Goal: Find specific page/section: Find specific page/section

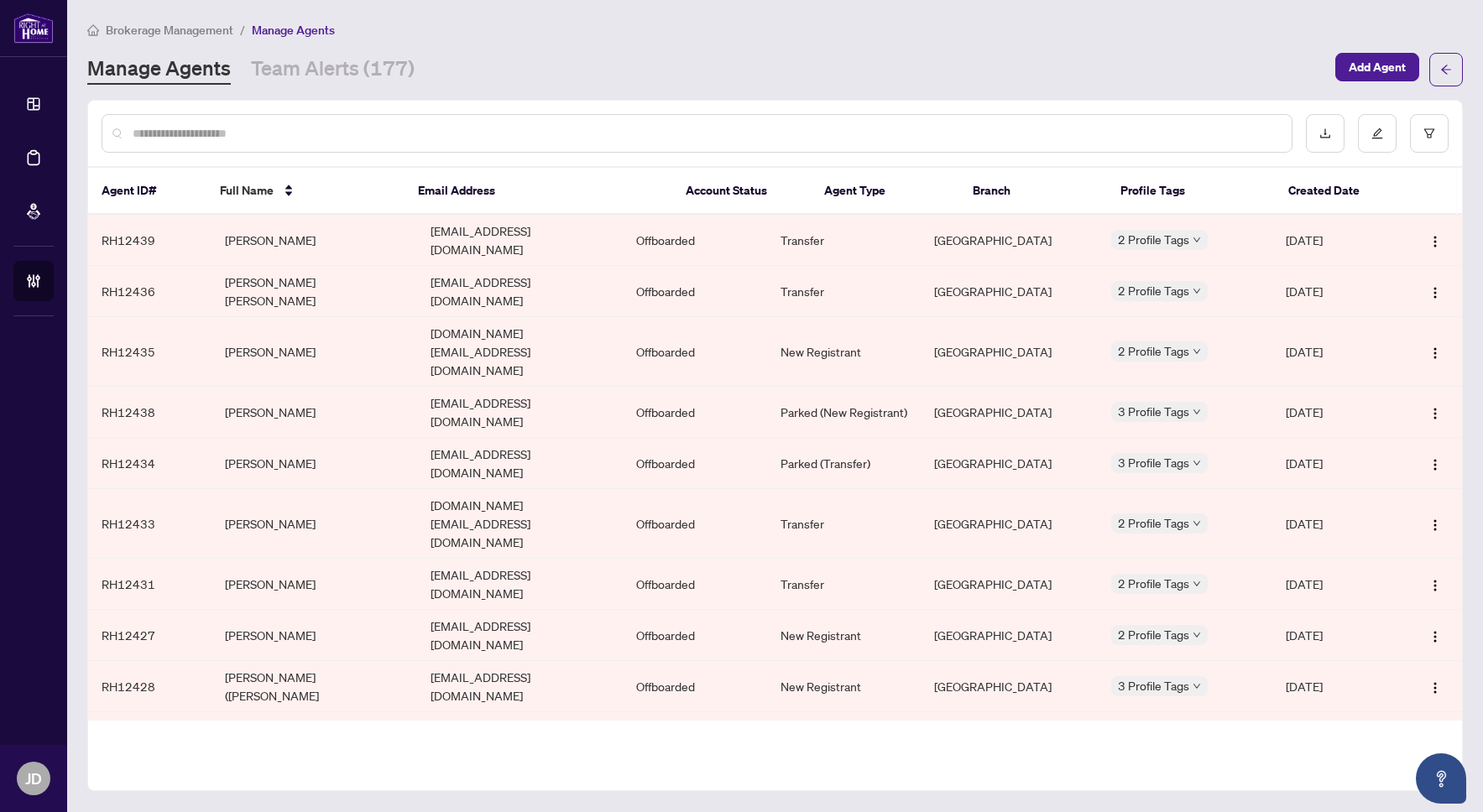
scroll to position [6934, 0]
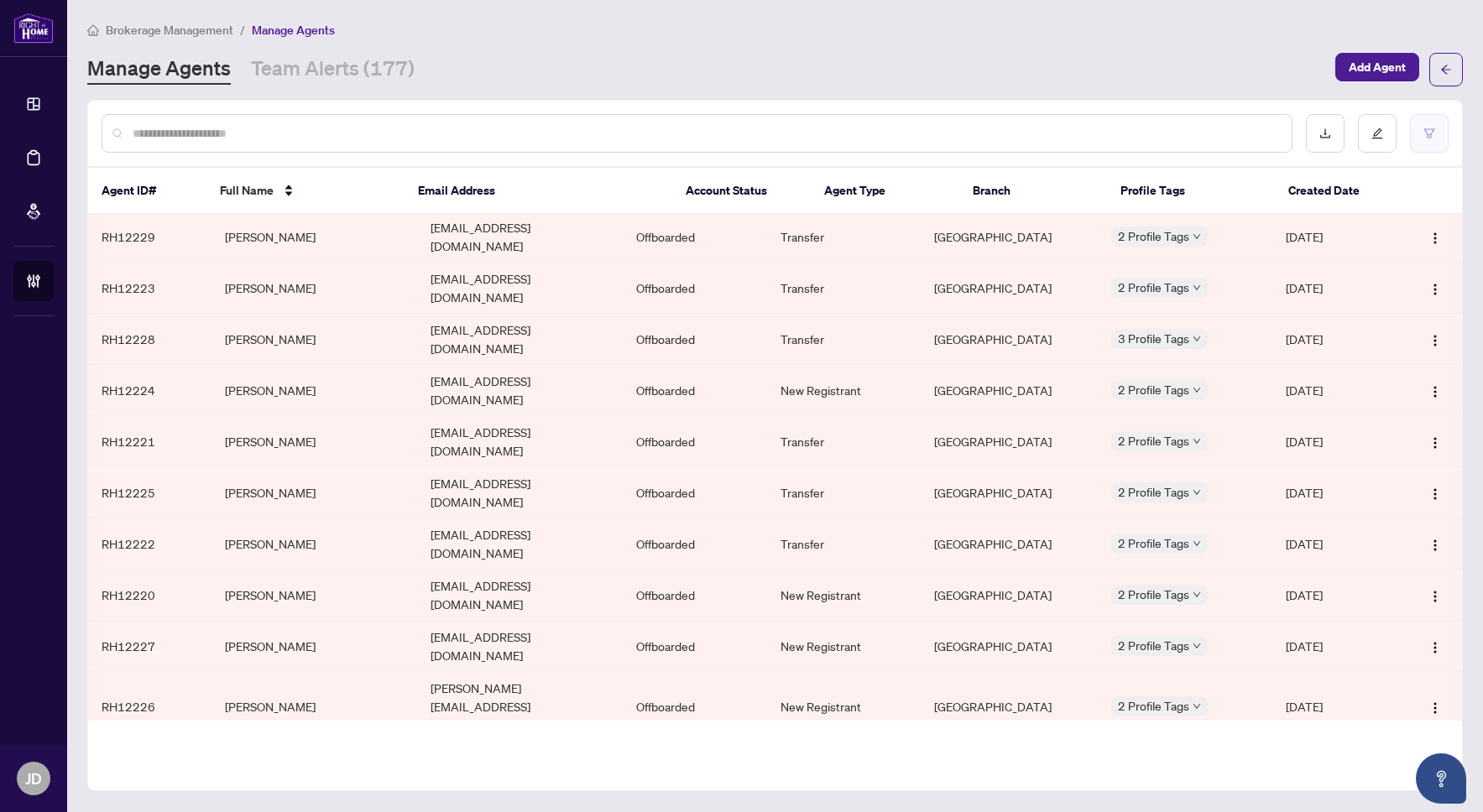
click at [1429, 130] on icon "filter" at bounding box center [1428, 133] width 11 height 11
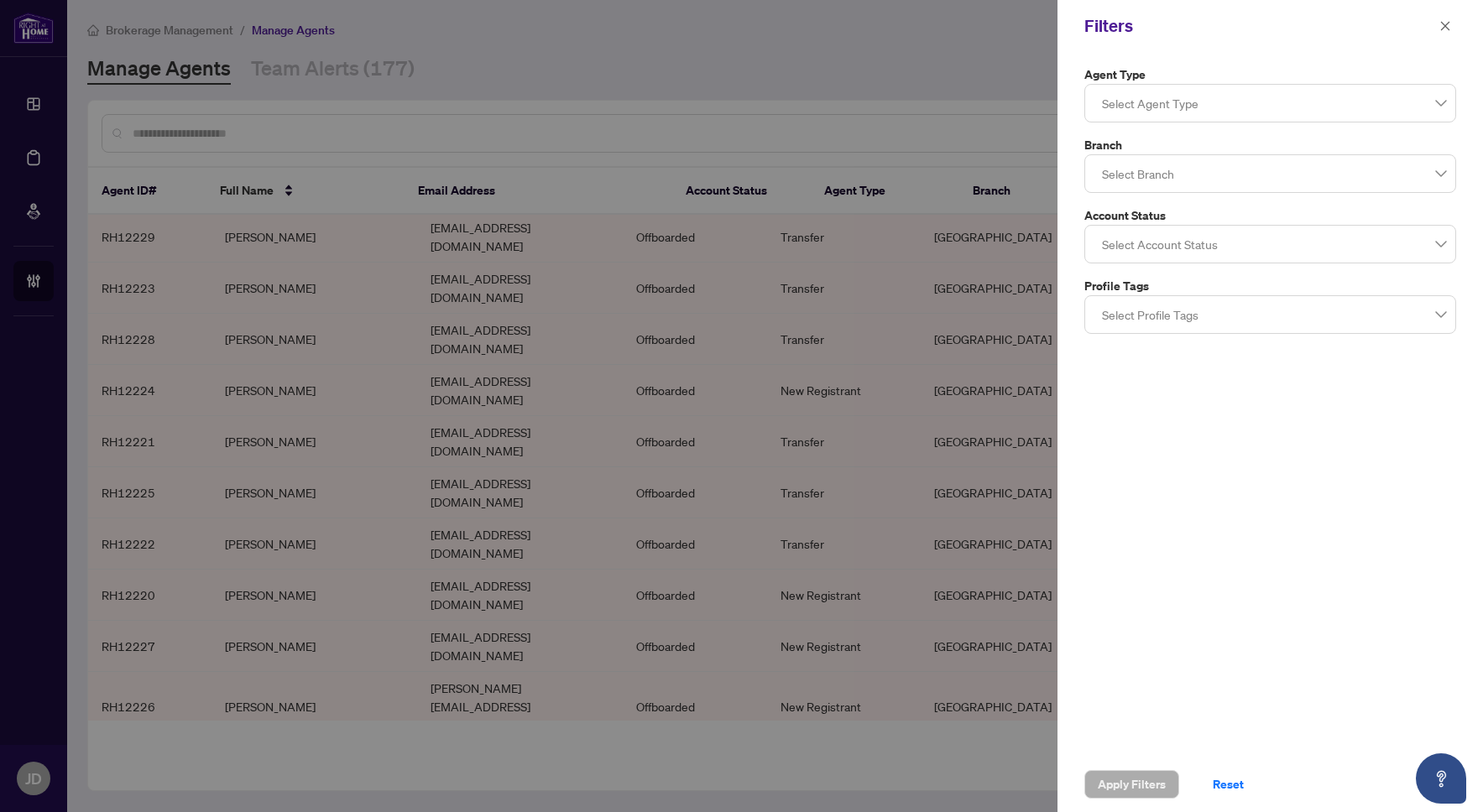
click at [1261, 102] on div at bounding box center [1271, 103] width 350 height 30
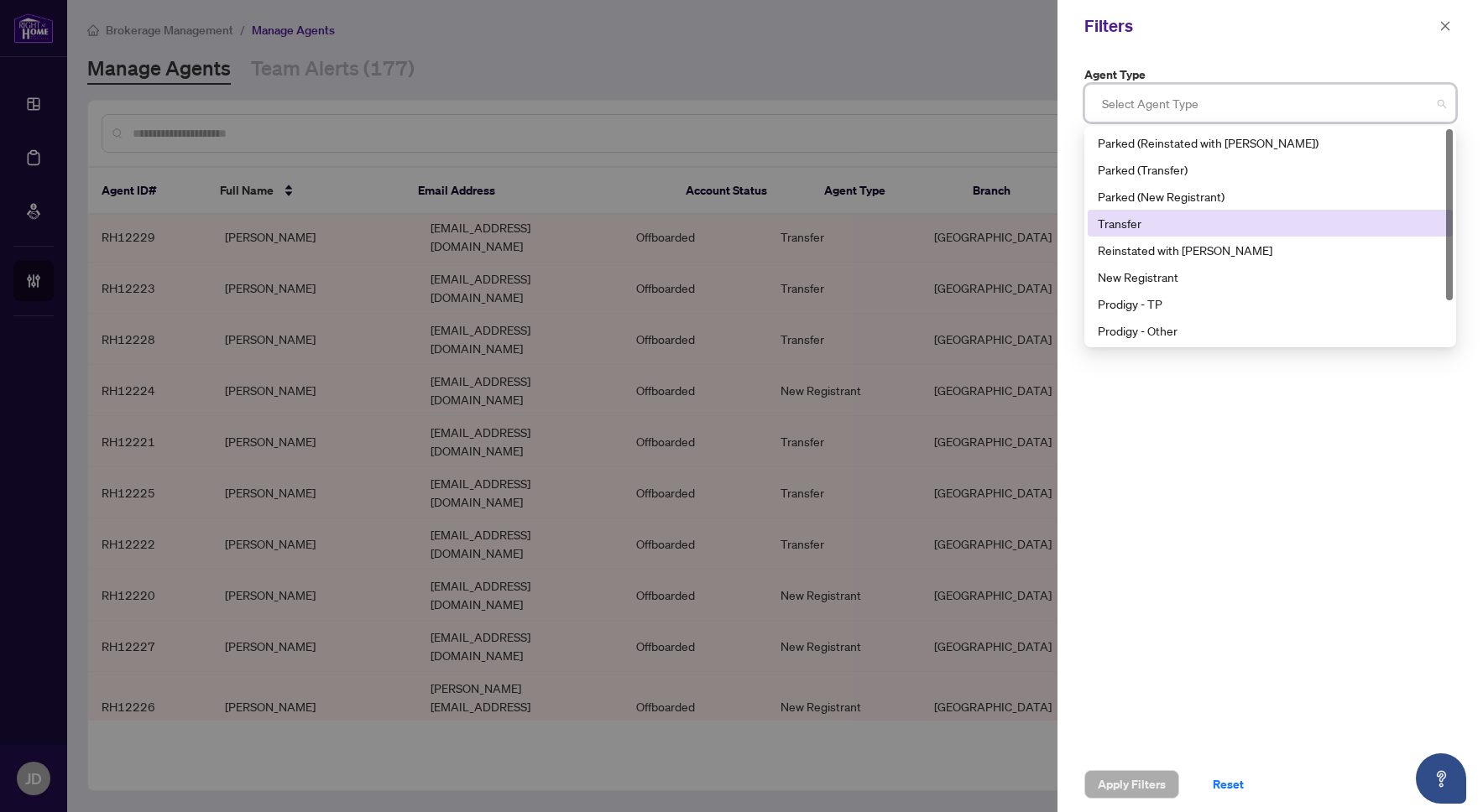
scroll to position [54, 0]
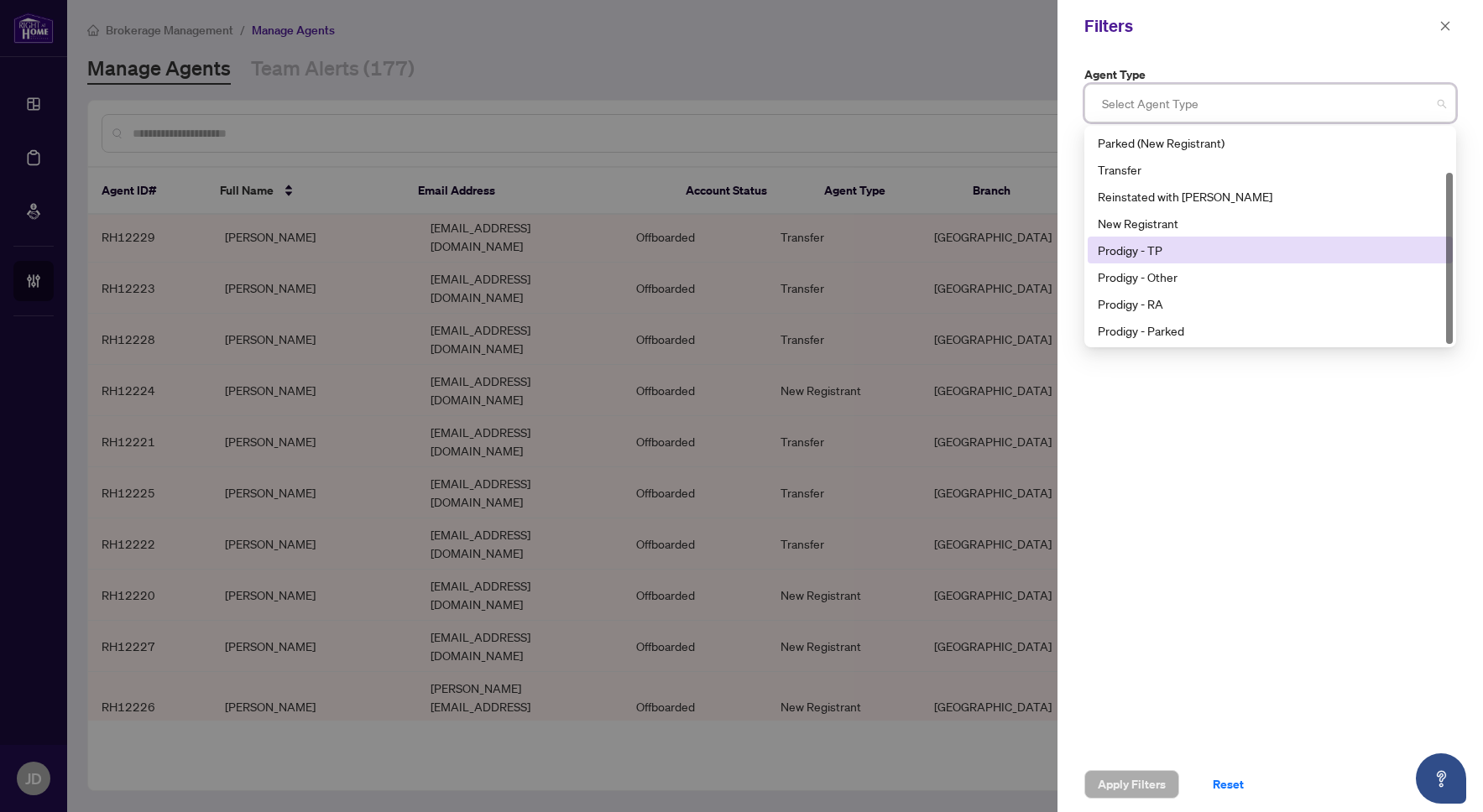
click at [1230, 262] on div "Prodigy - TP" at bounding box center [1270, 250] width 365 height 27
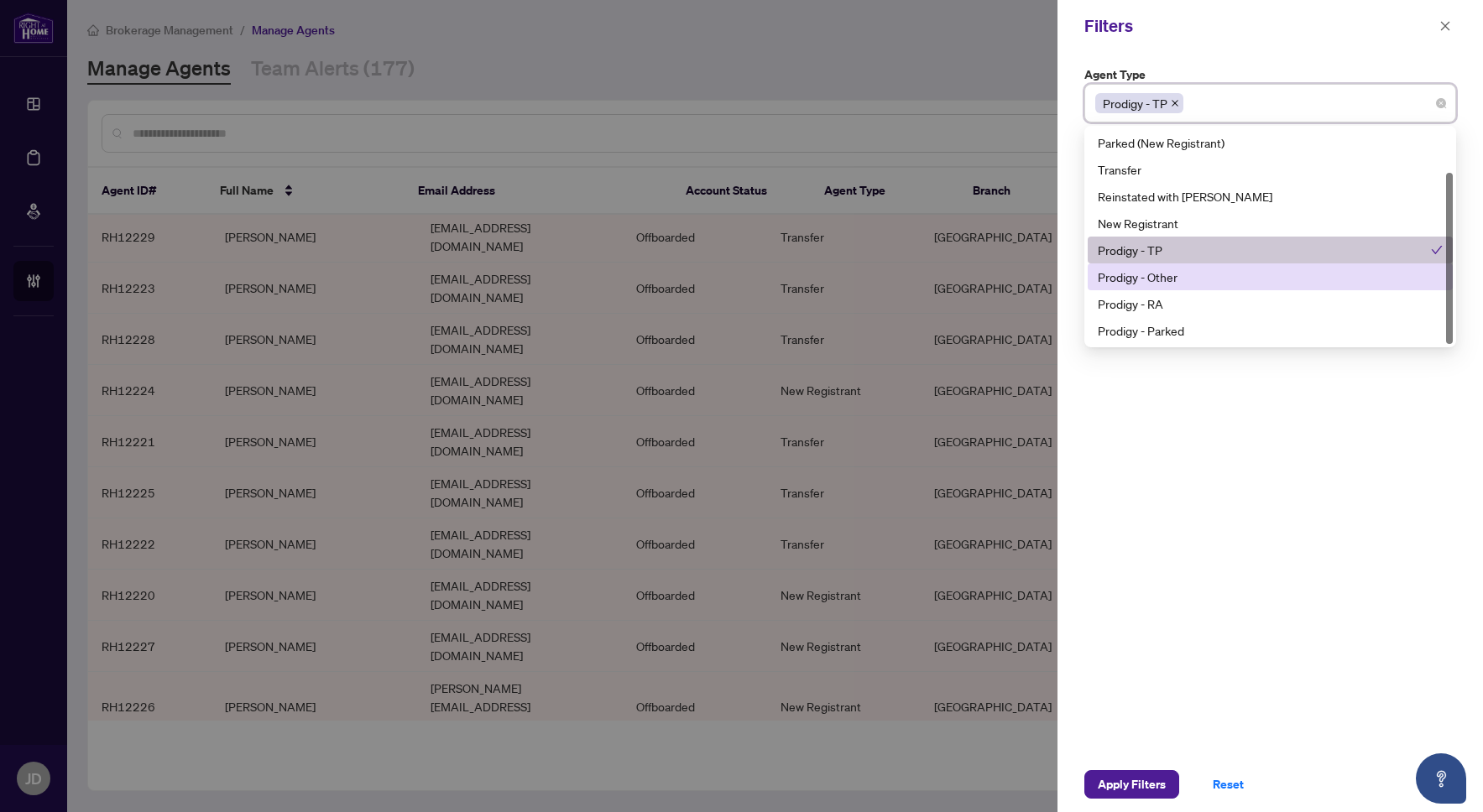
click at [1223, 267] on div "Prodigy - Other" at bounding box center [1270, 276] width 345 height 18
click at [1230, 304] on div "Prodigy - RA" at bounding box center [1270, 304] width 345 height 18
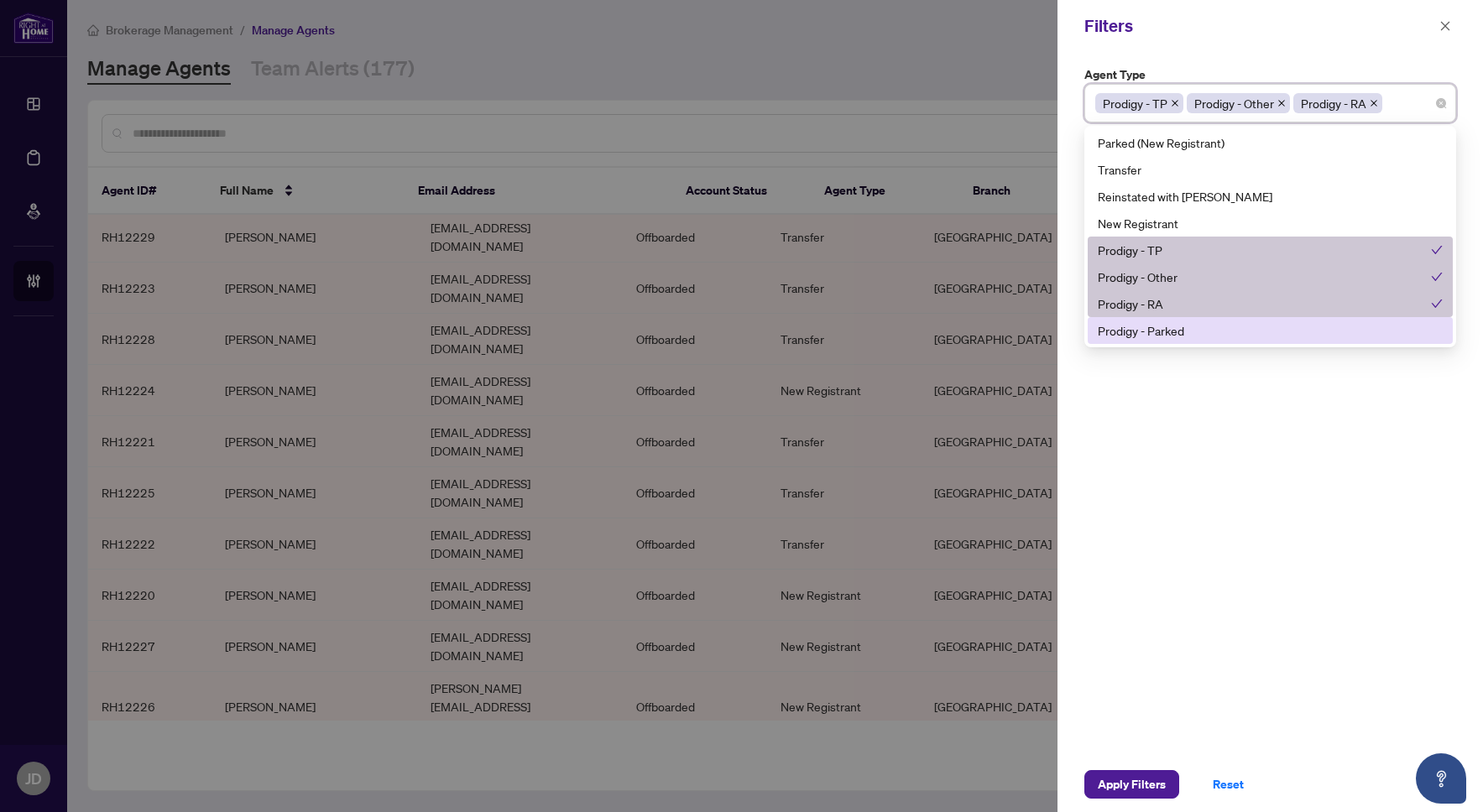
click at [1237, 323] on div "Prodigy - Parked" at bounding box center [1270, 330] width 345 height 18
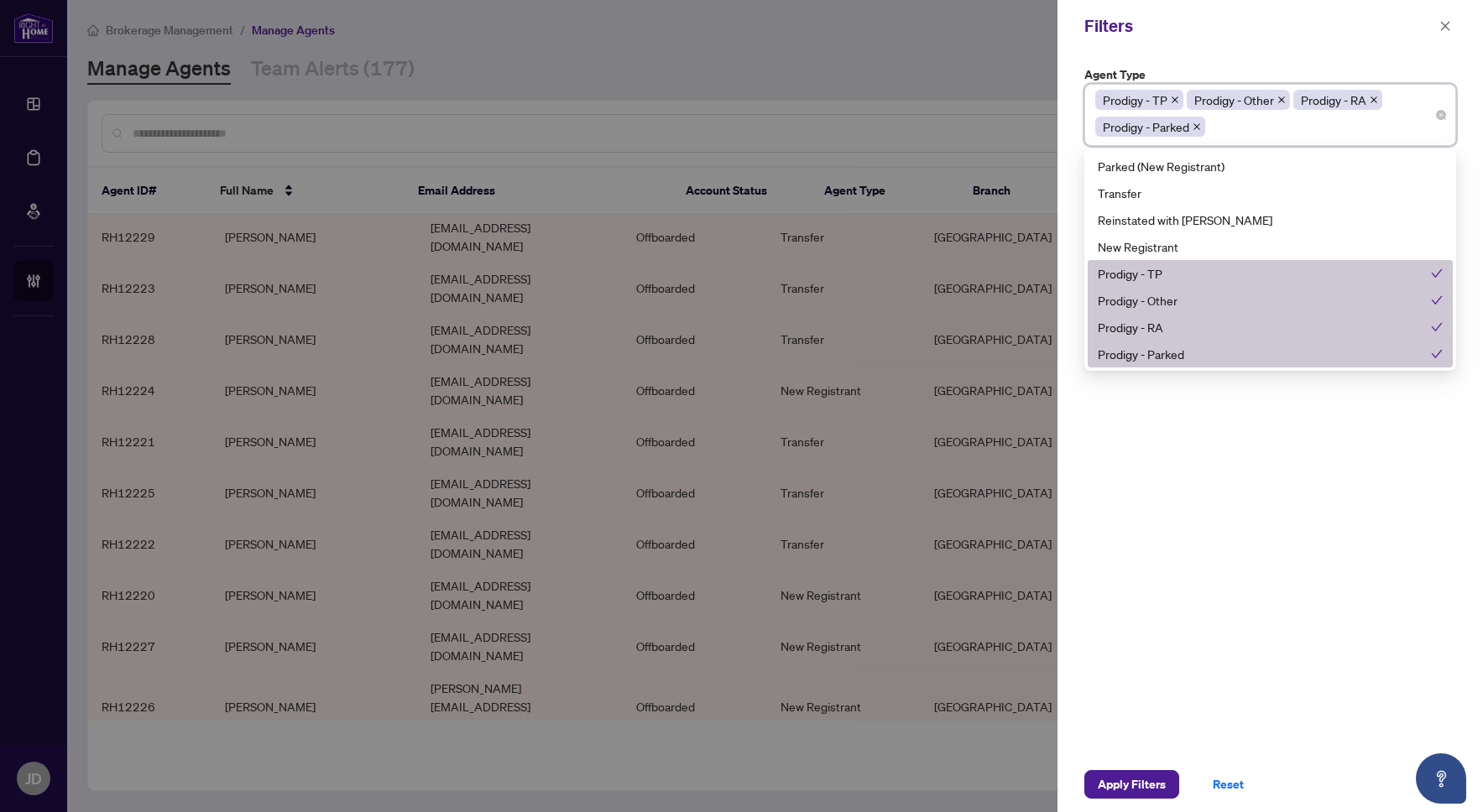
click at [1274, 464] on div "Agent Type Prodigy - TP Prodigy - Other Prodigy - RA Prodigy - Parked 11 13 Par…" at bounding box center [1270, 404] width 425 height 705
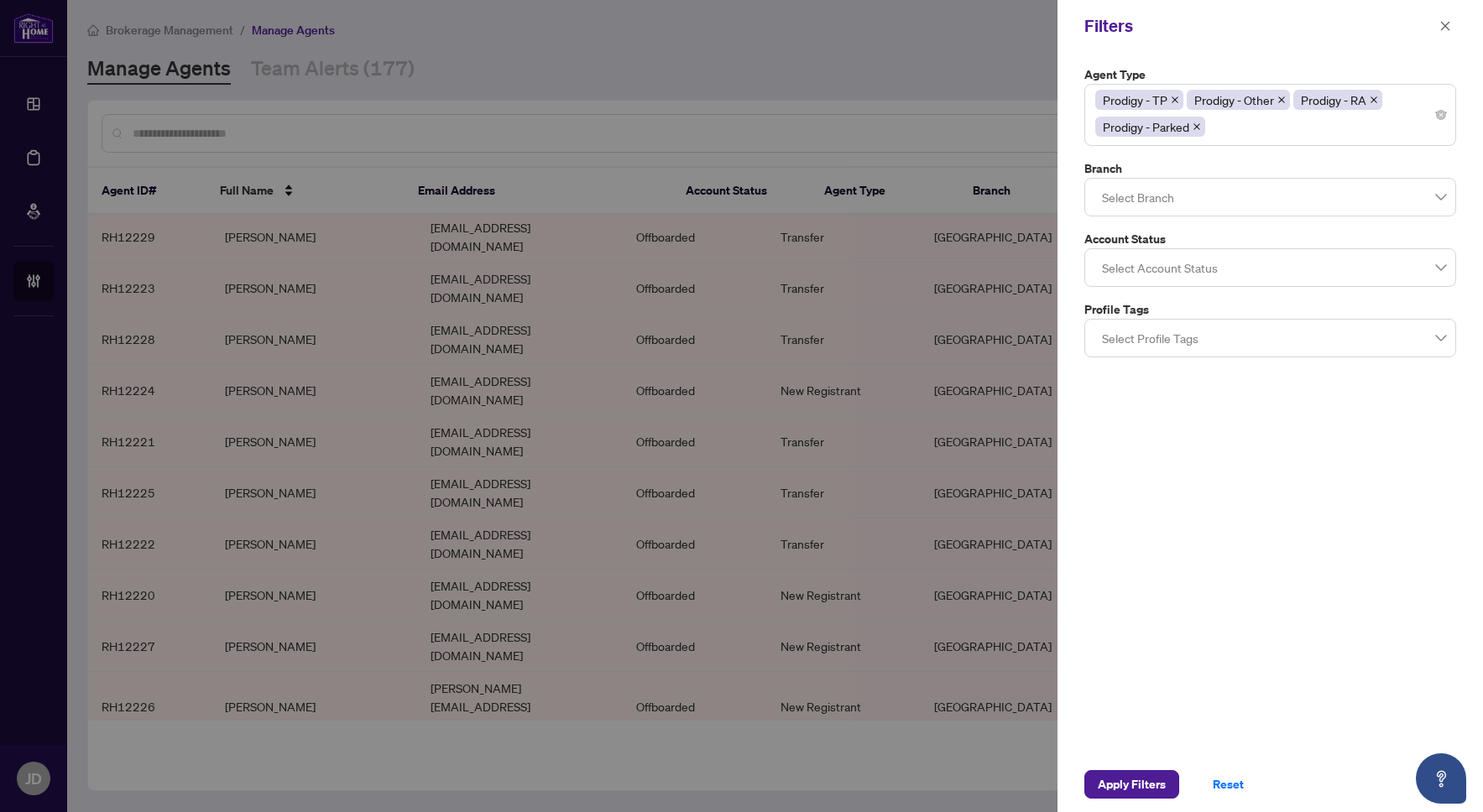
click at [1221, 271] on div at bounding box center [1271, 267] width 350 height 30
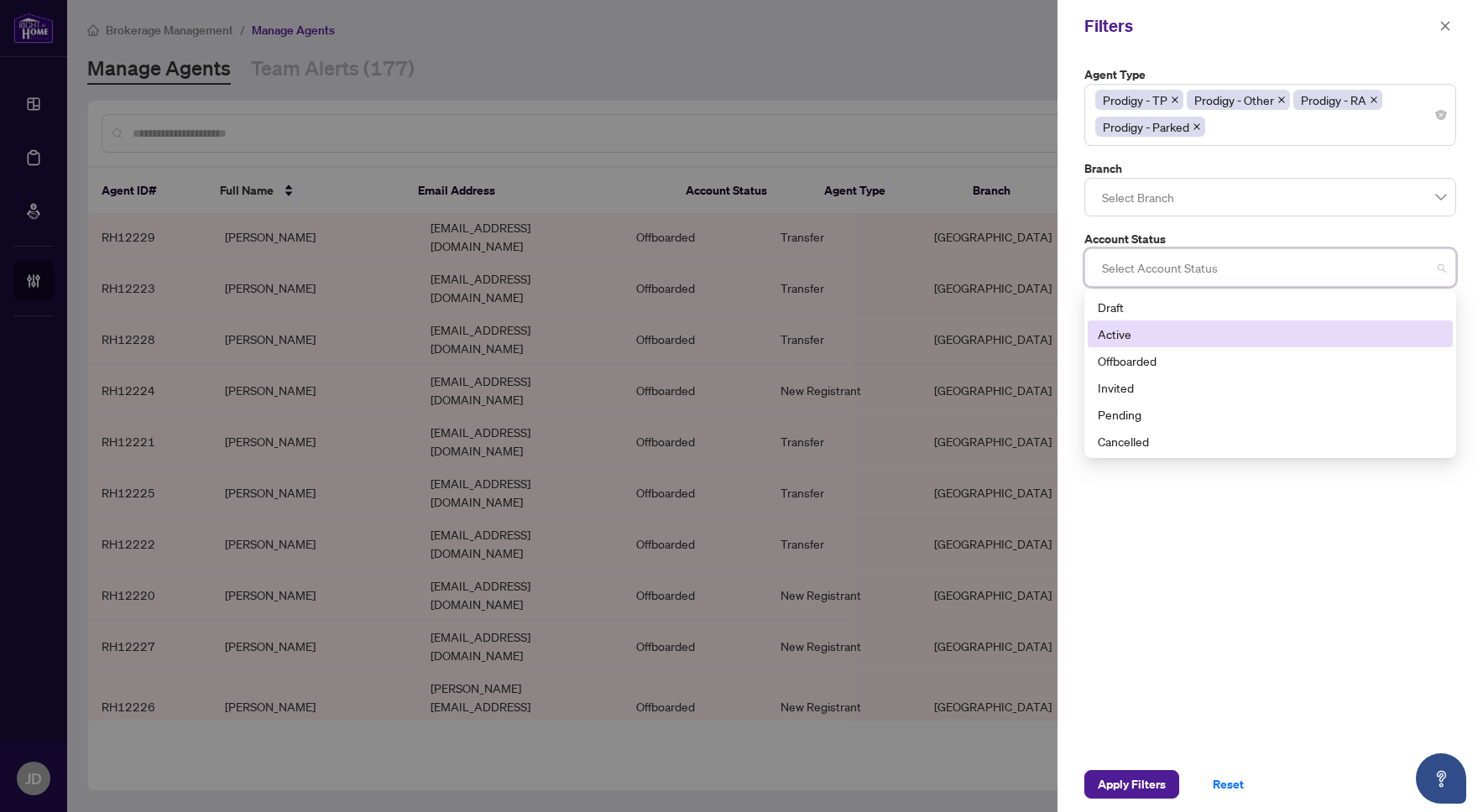
click at [1204, 333] on div "Active" at bounding box center [1270, 333] width 345 height 18
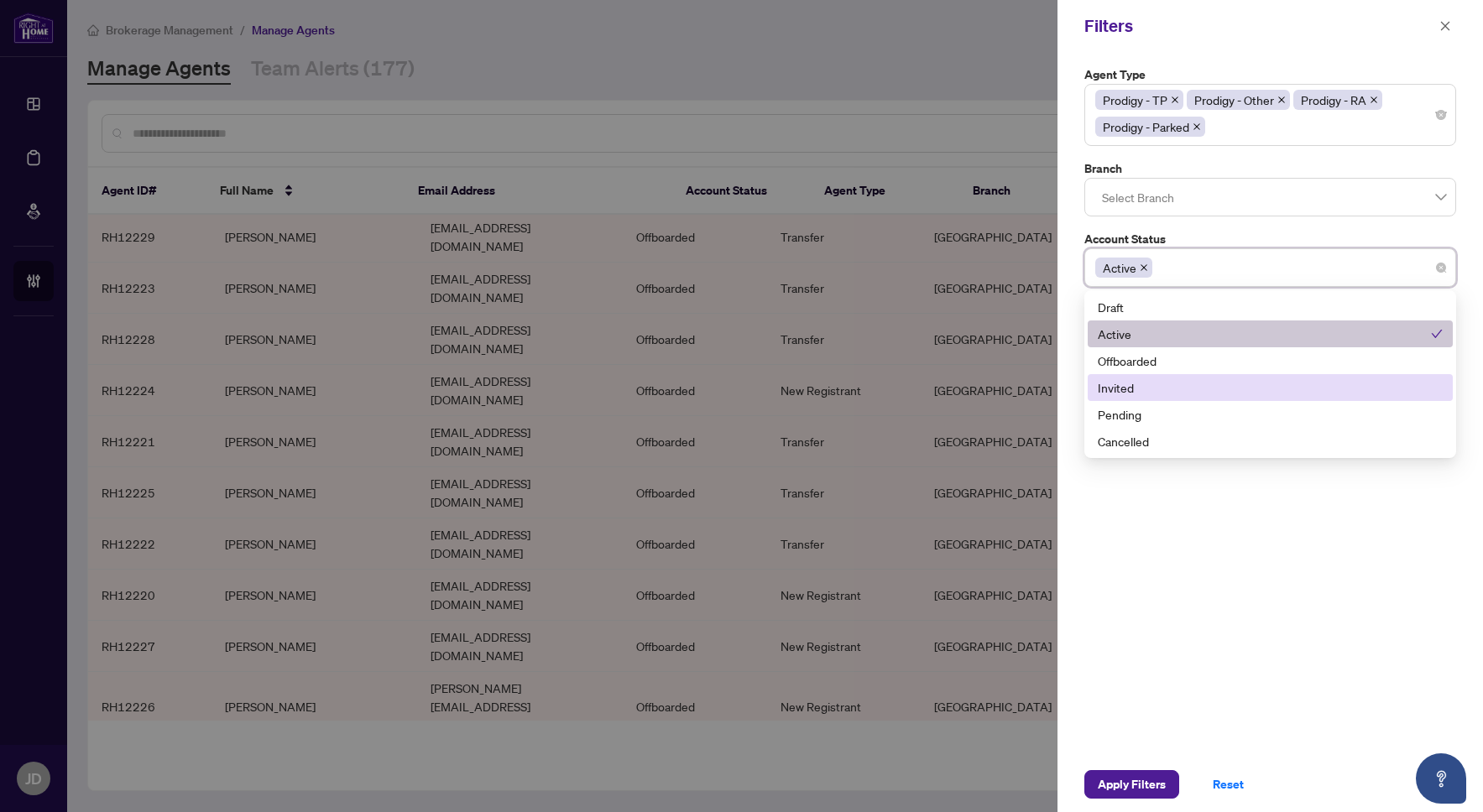
click at [1199, 383] on div "Invited" at bounding box center [1270, 387] width 345 height 18
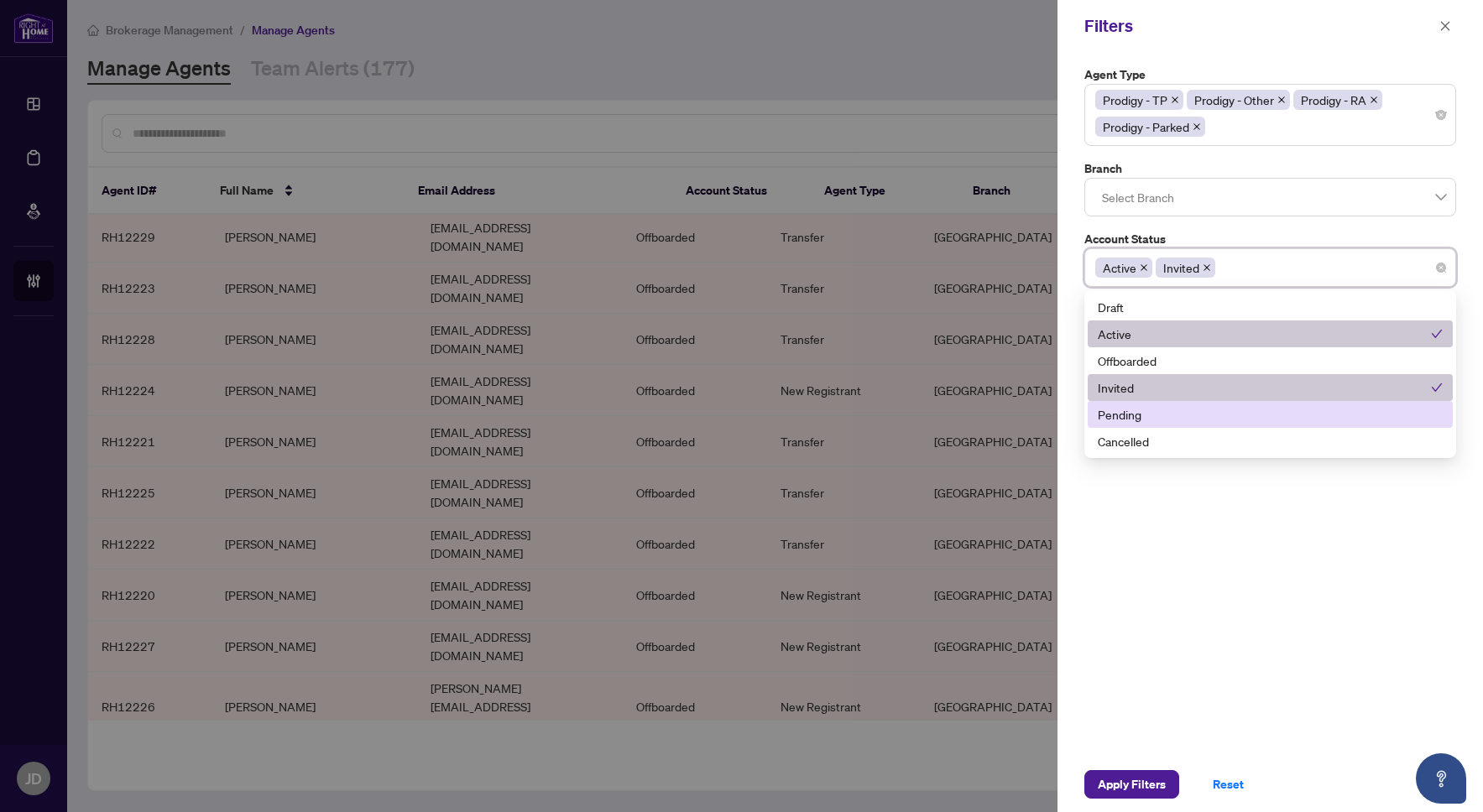
click at [1180, 422] on div "Pending" at bounding box center [1270, 414] width 345 height 18
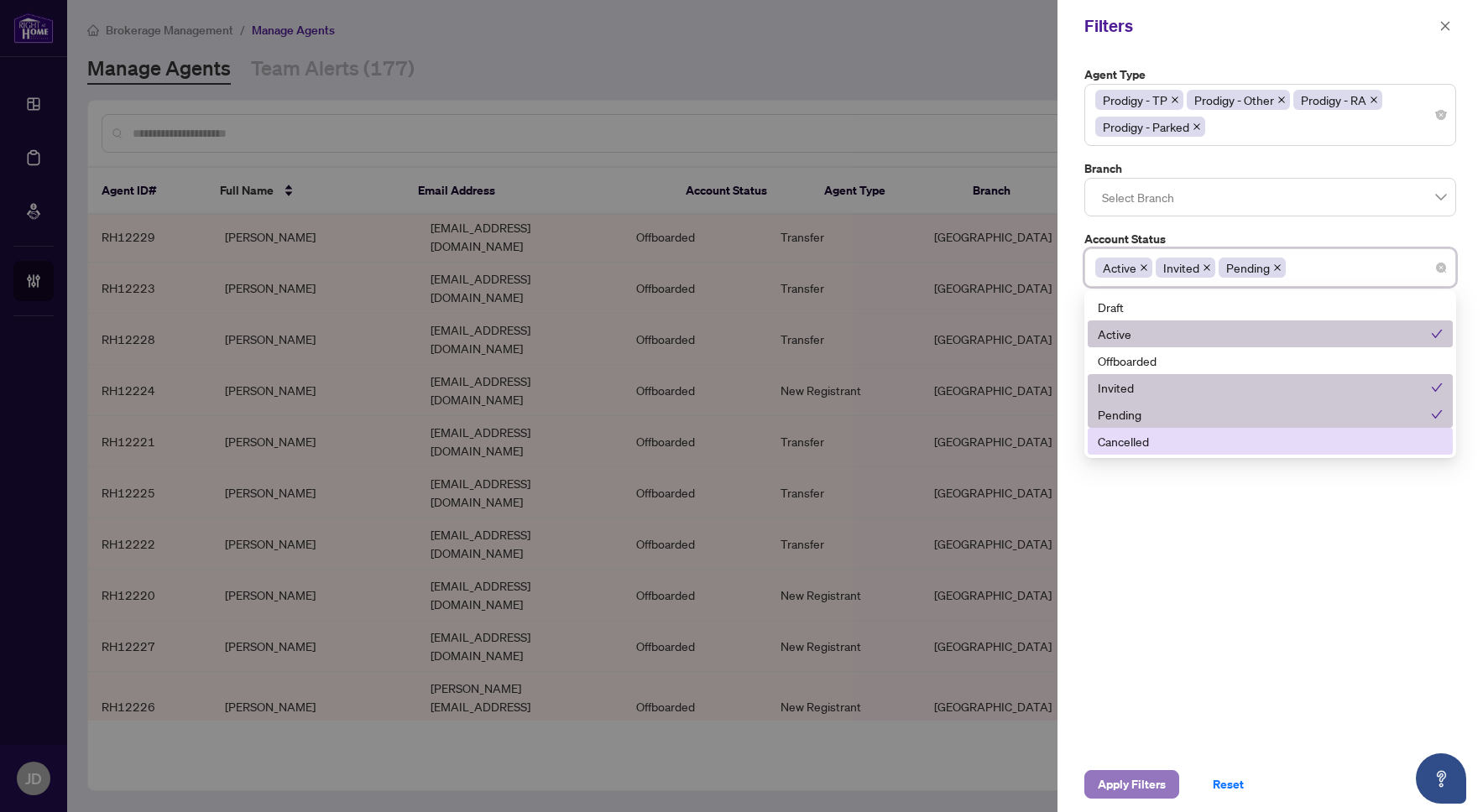
click at [1121, 783] on span "Apply Filters" at bounding box center [1131, 784] width 68 height 27
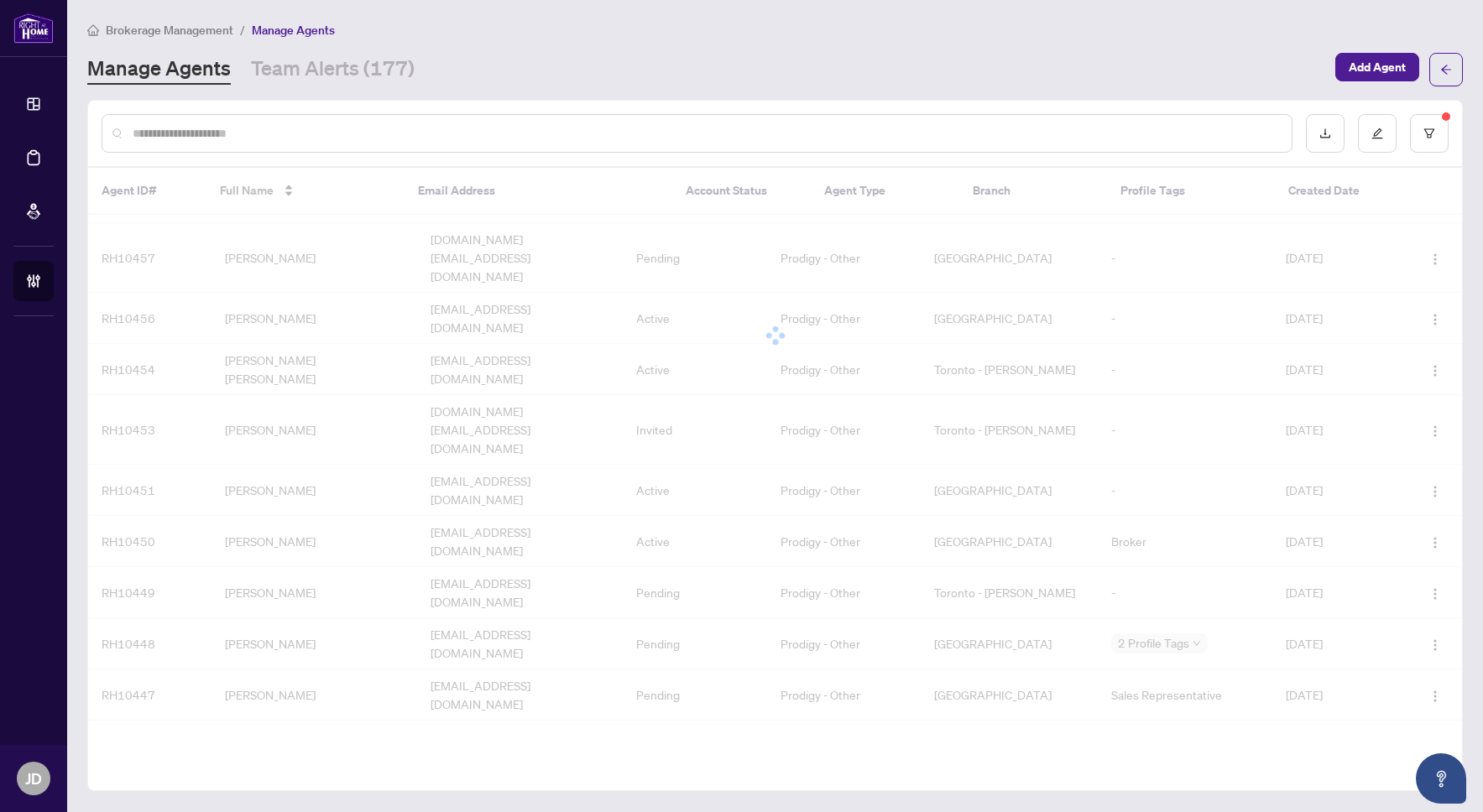
scroll to position [0, 0]
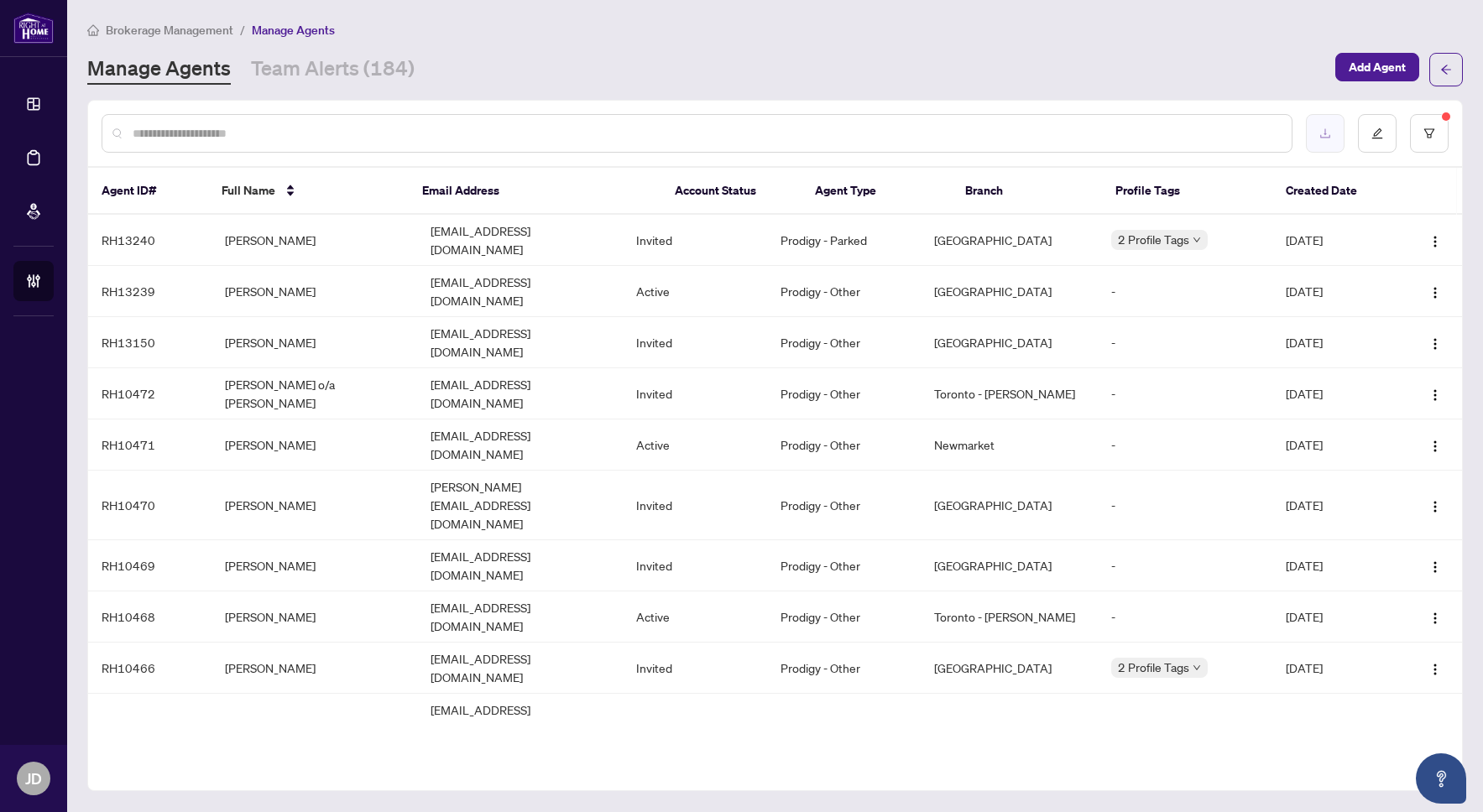
click at [1327, 135] on icon "download" at bounding box center [1325, 134] width 10 height 9
click at [982, 118] on div at bounding box center [696, 134] width 1191 height 39
click at [980, 124] on input "text" at bounding box center [706, 133] width 1146 height 18
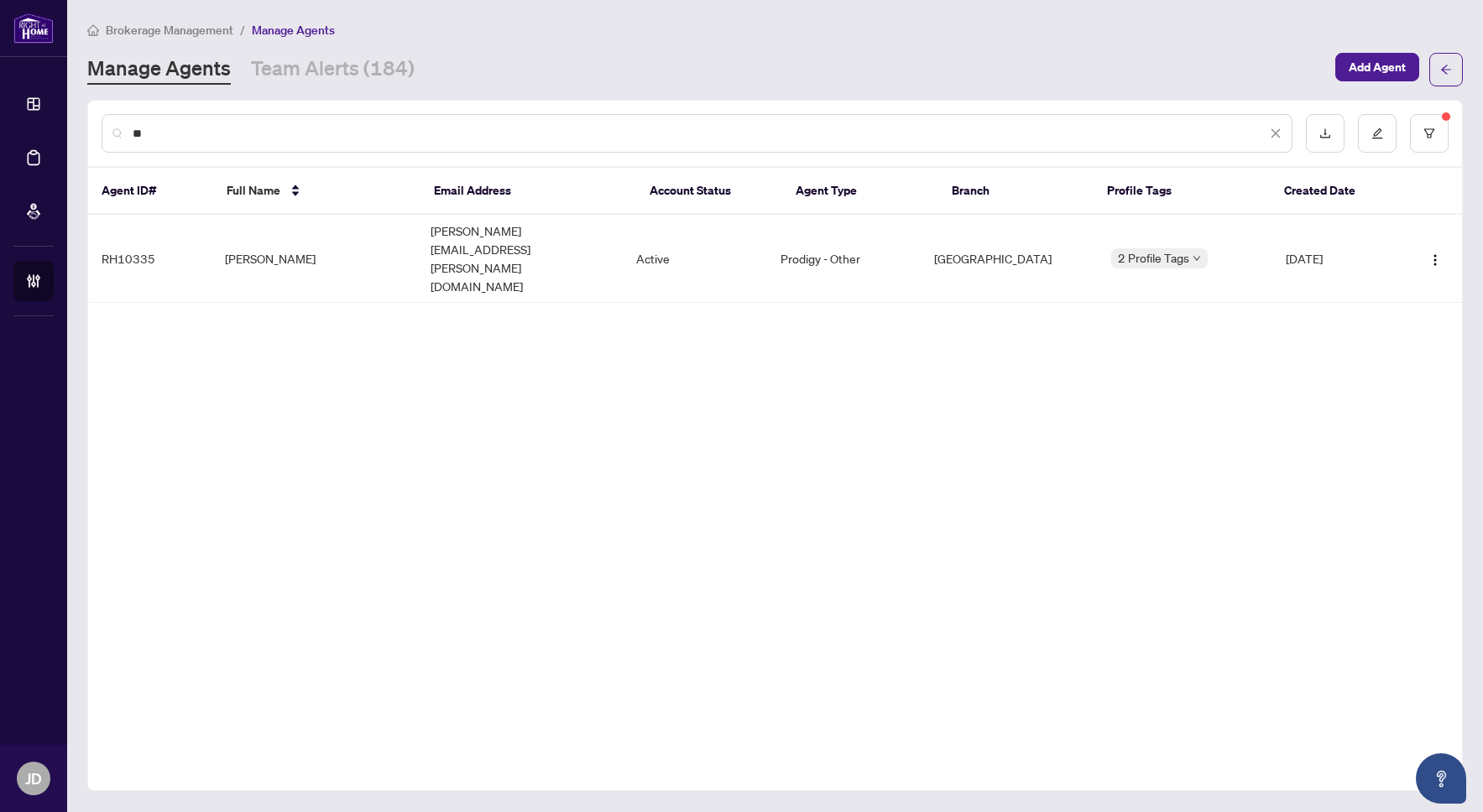
type input "*"
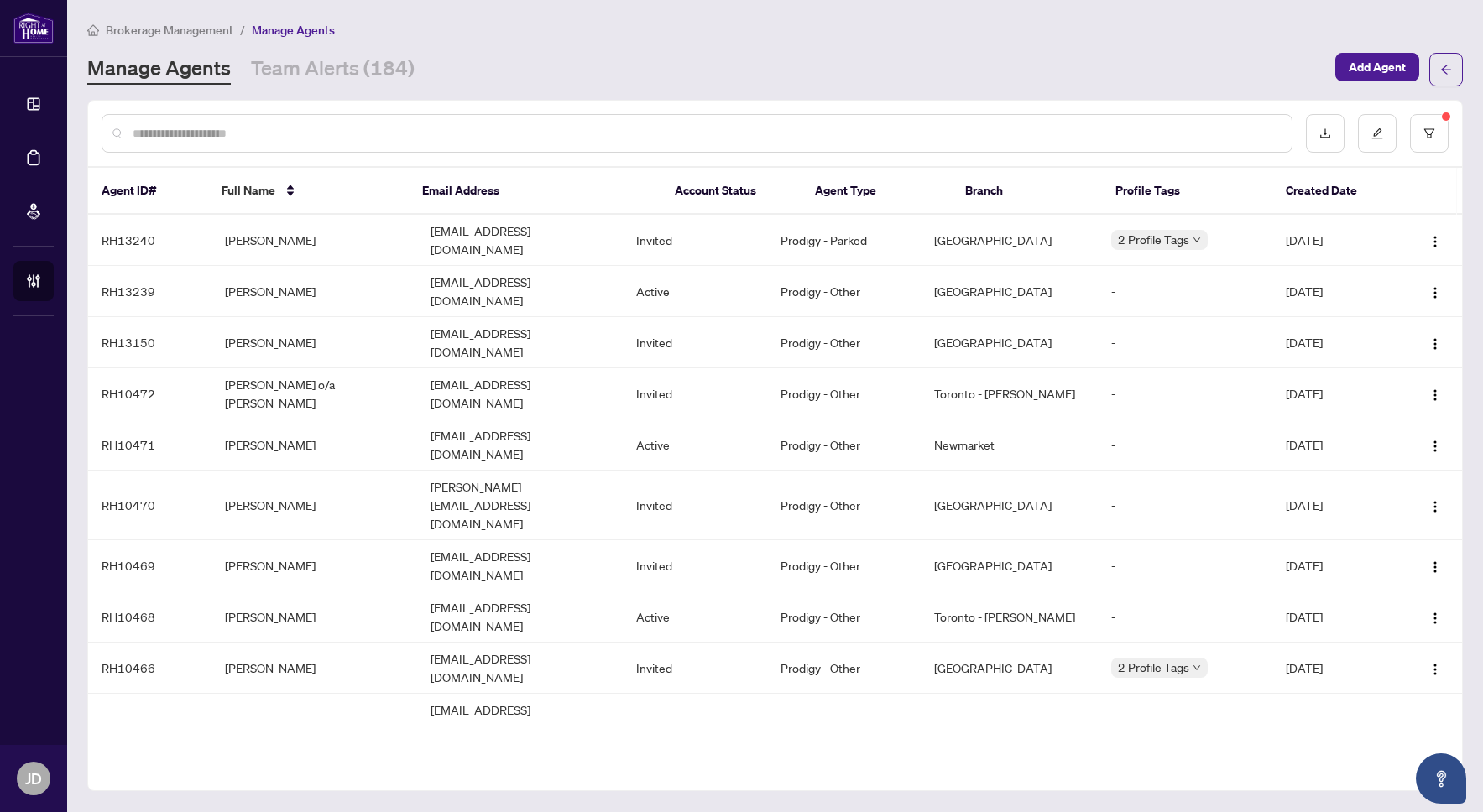
click at [187, 135] on input "text" at bounding box center [706, 133] width 1146 height 18
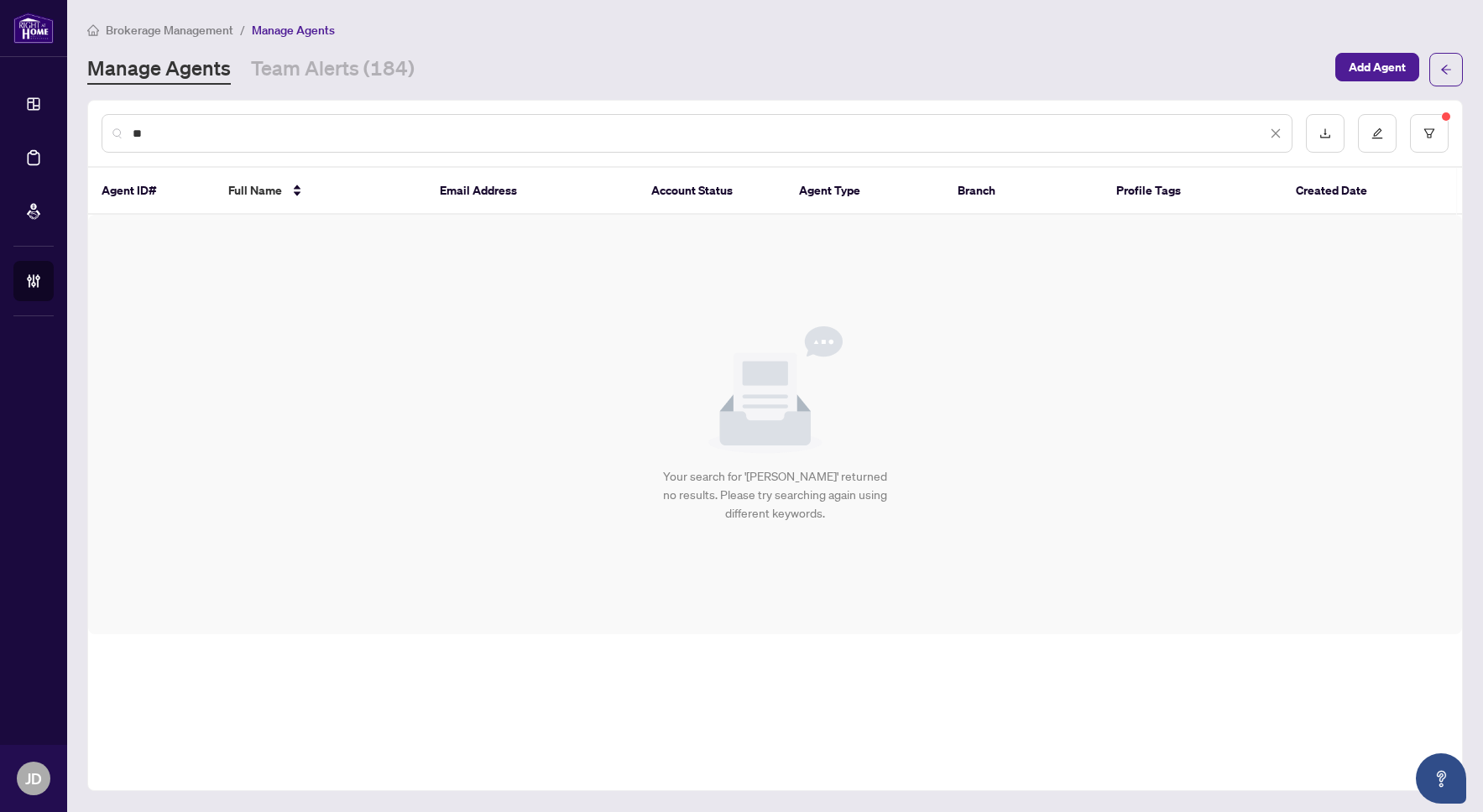
type input "*"
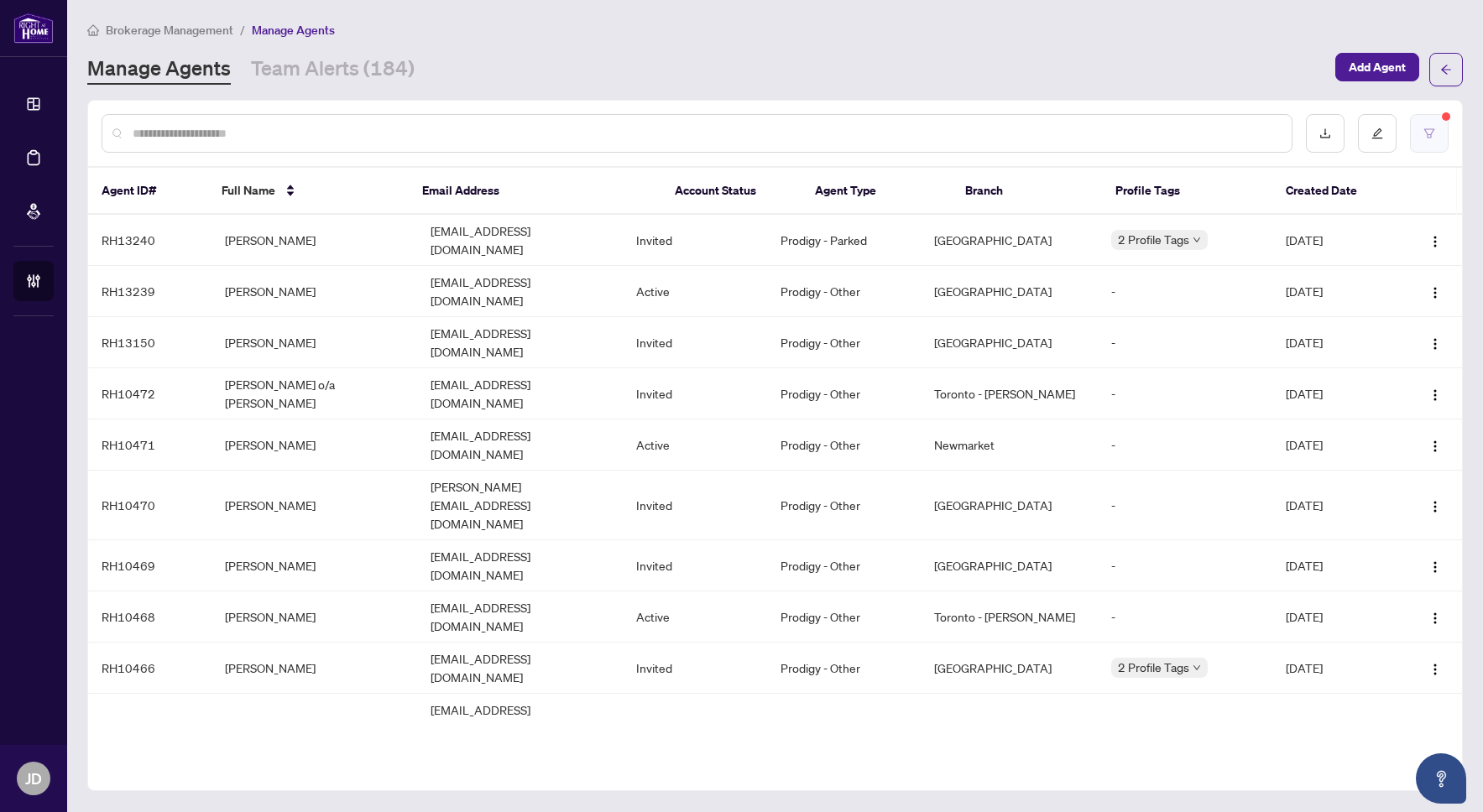
click at [1439, 138] on button "button" at bounding box center [1429, 134] width 39 height 39
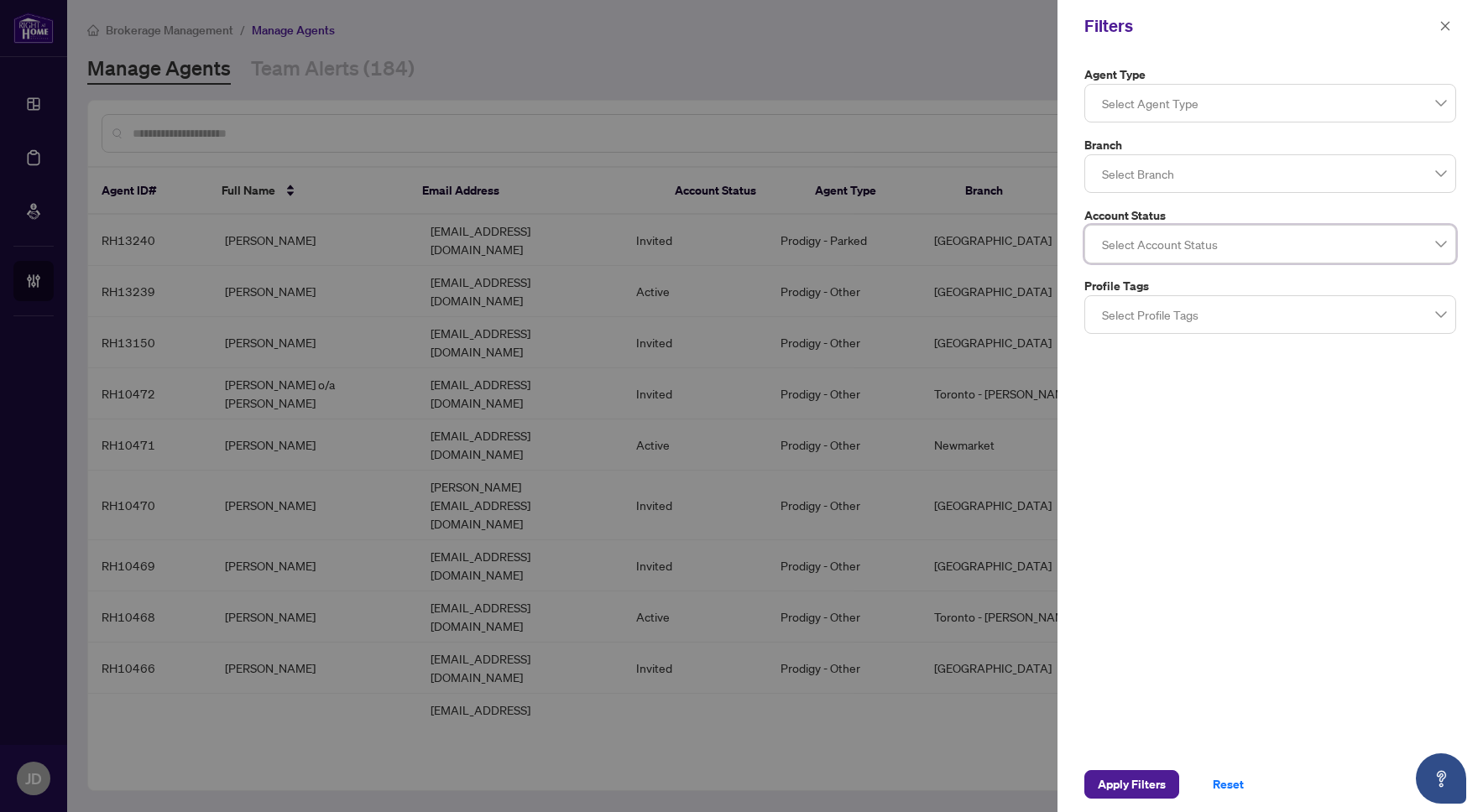
click at [884, 154] on div at bounding box center [741, 406] width 1483 height 812
click at [1122, 792] on span "Apply Filters" at bounding box center [1131, 784] width 68 height 27
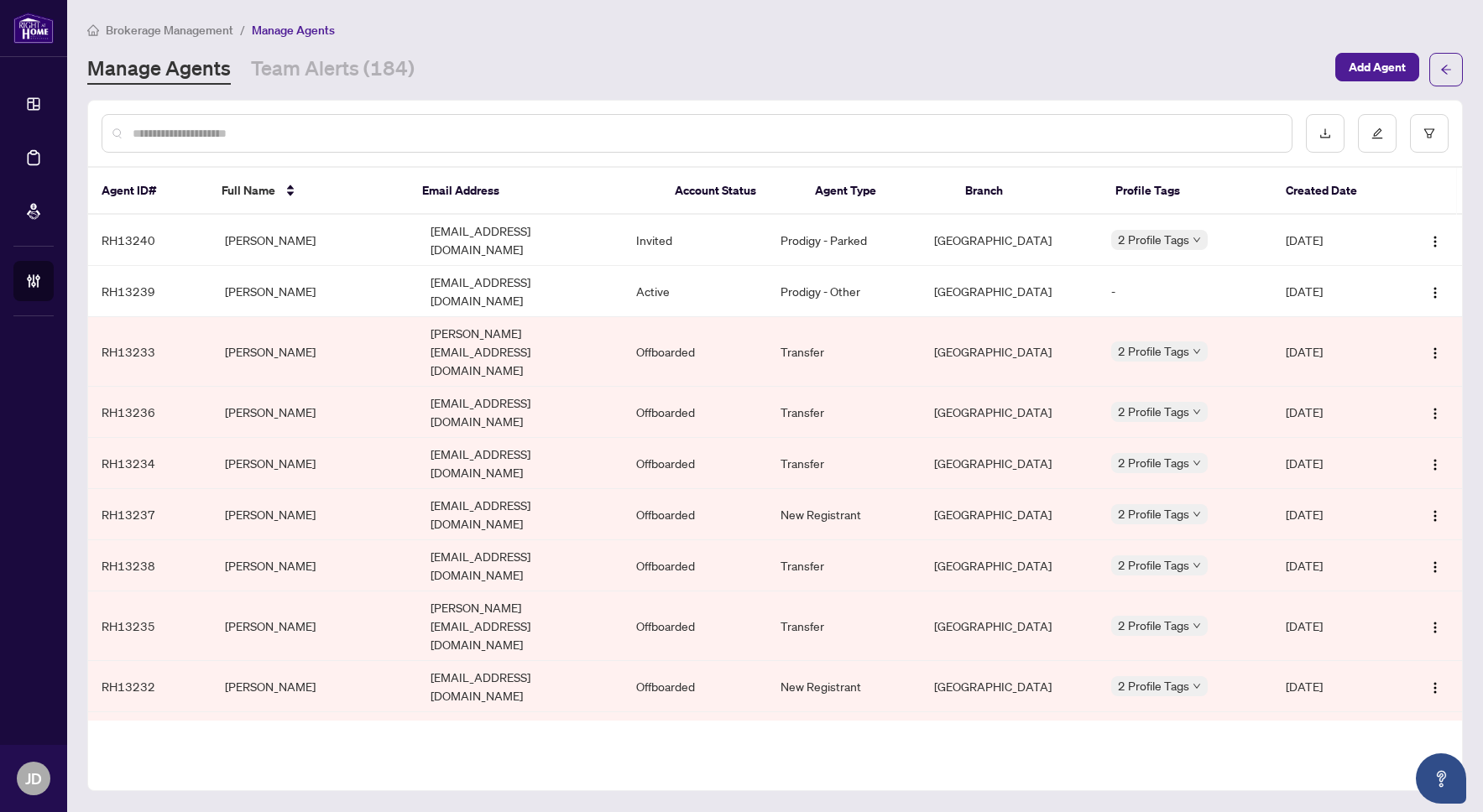
click at [155, 135] on input "text" at bounding box center [706, 133] width 1146 height 18
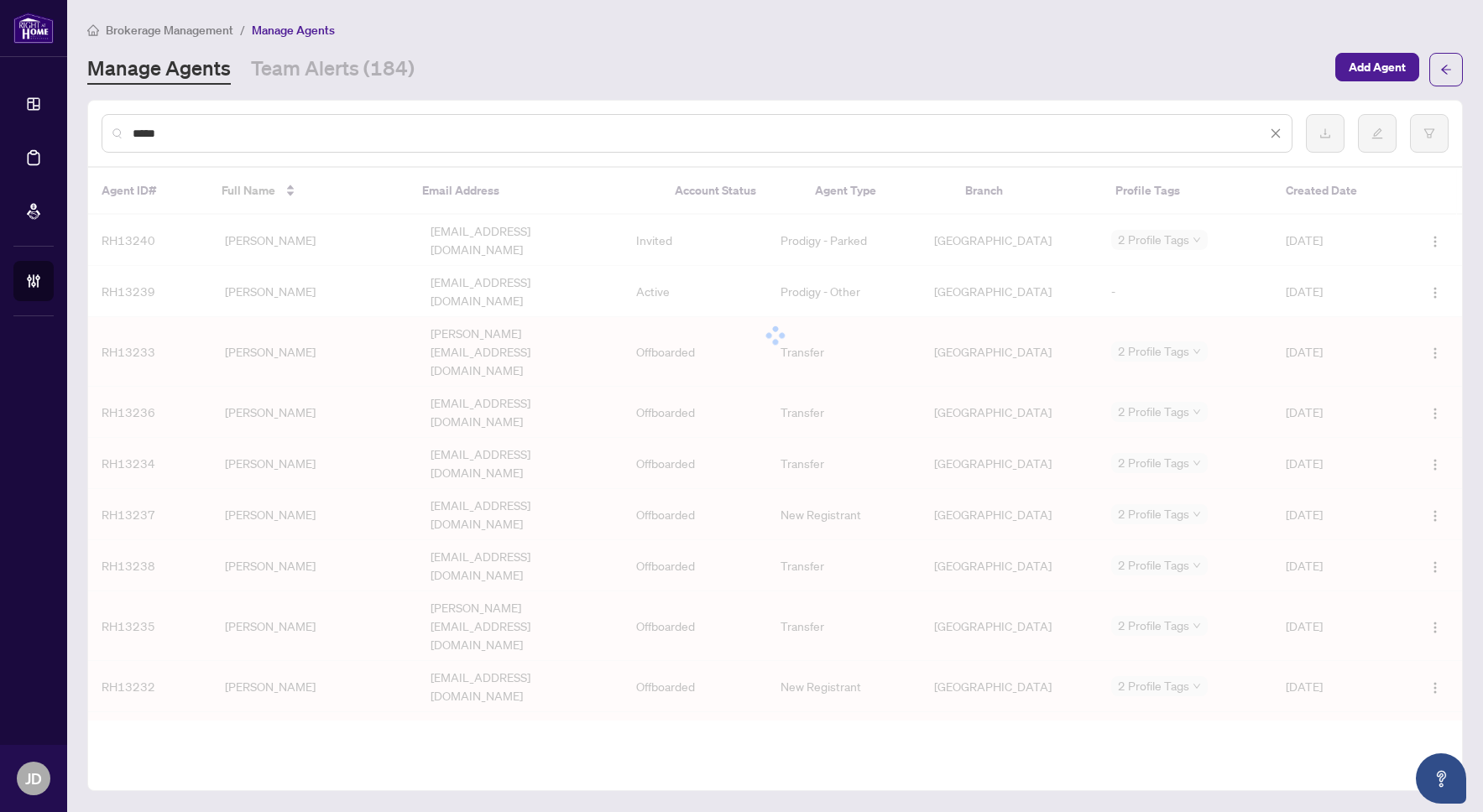
type input "******"
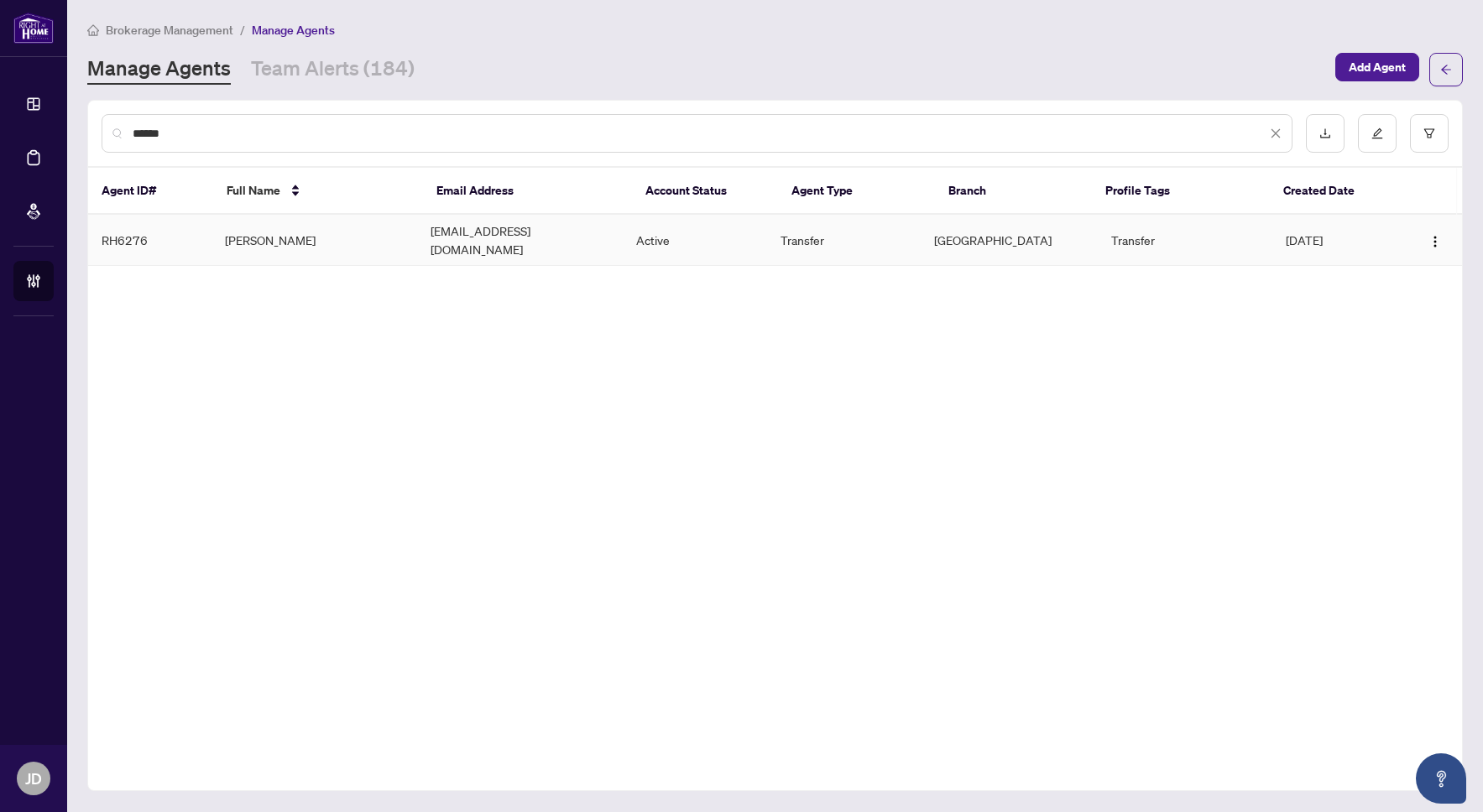
click at [389, 237] on td "Nowrin Tabassum" at bounding box center [314, 240] width 206 height 51
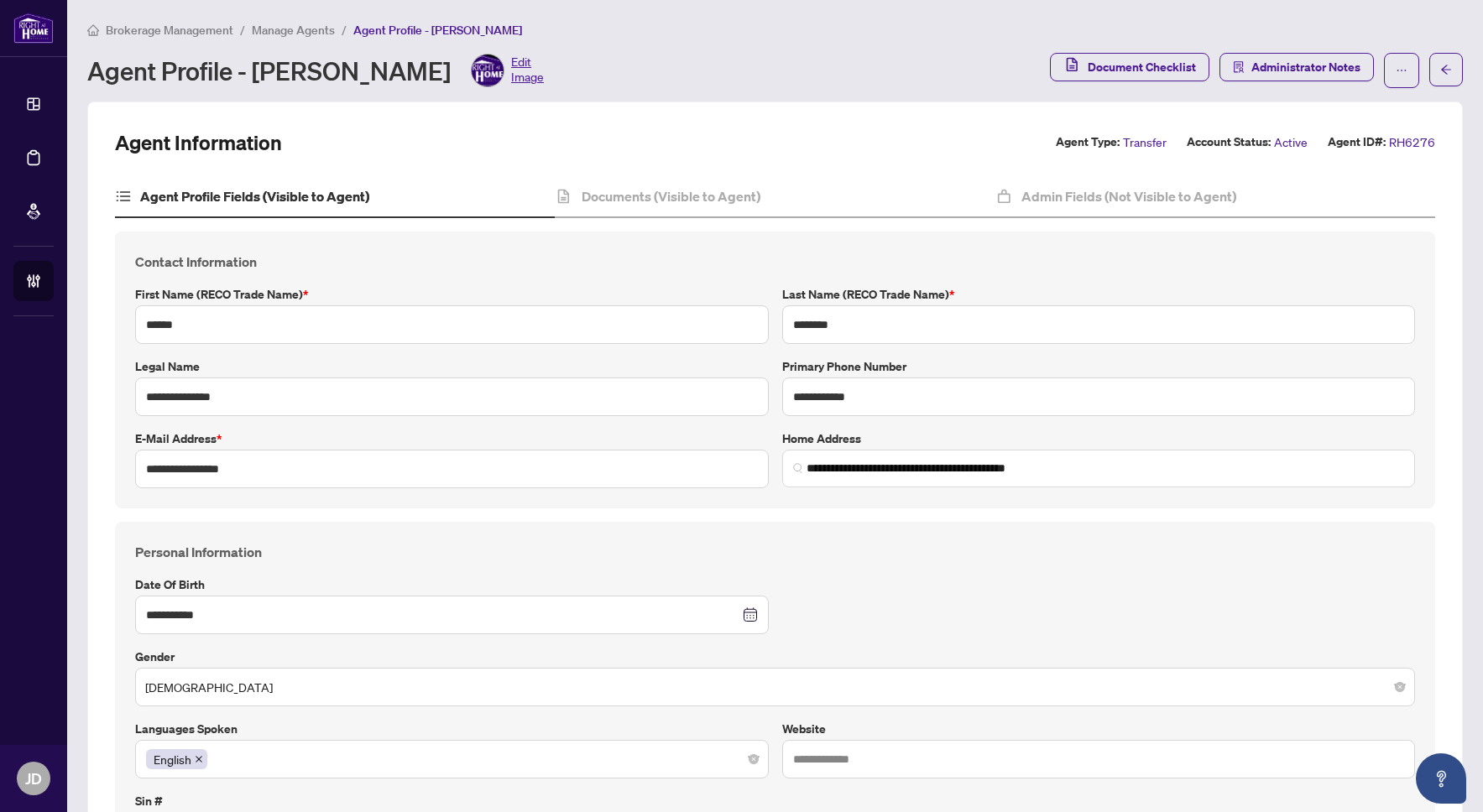
click at [271, 31] on span "Manage Agents" at bounding box center [293, 30] width 83 height 15
